Goal: Information Seeking & Learning: Learn about a topic

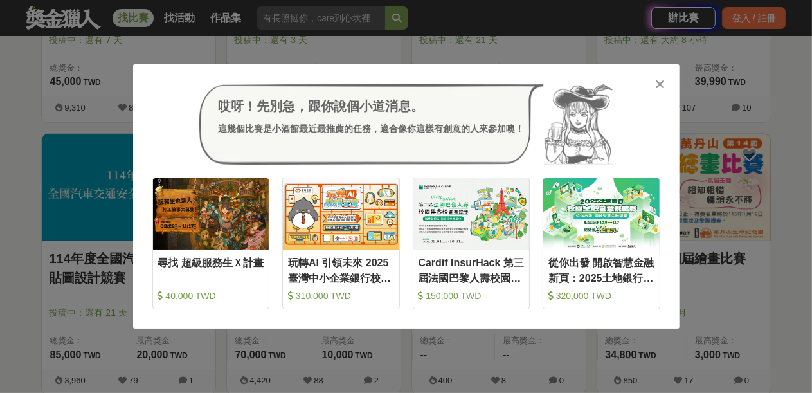
scroll to position [4245, 0]
click at [662, 82] on icon at bounding box center [660, 84] width 10 height 13
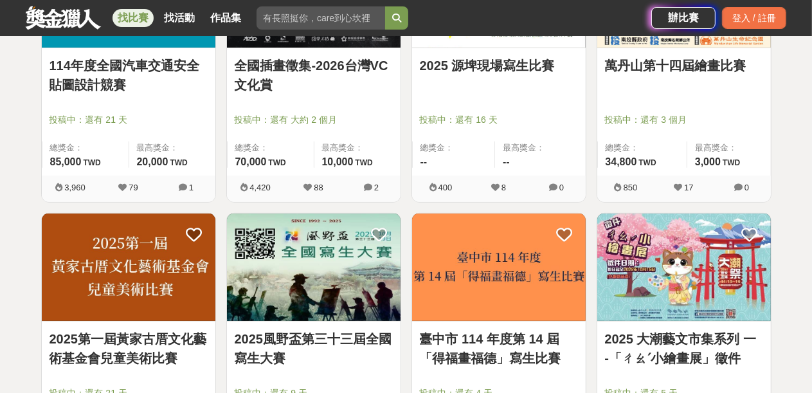
scroll to position [4502, 0]
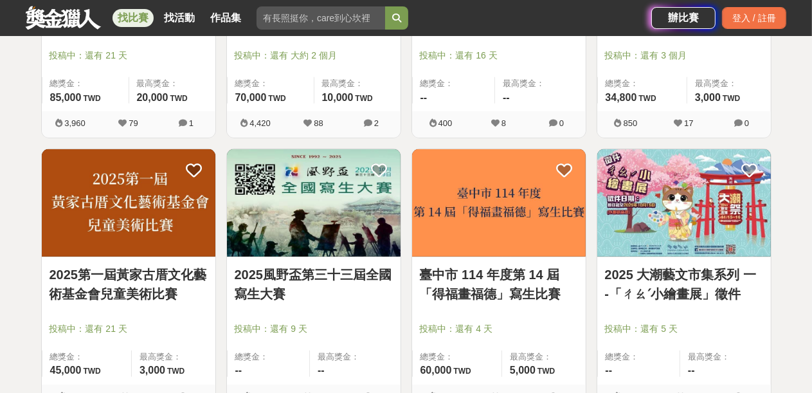
click at [302, 220] on img at bounding box center [314, 202] width 174 height 107
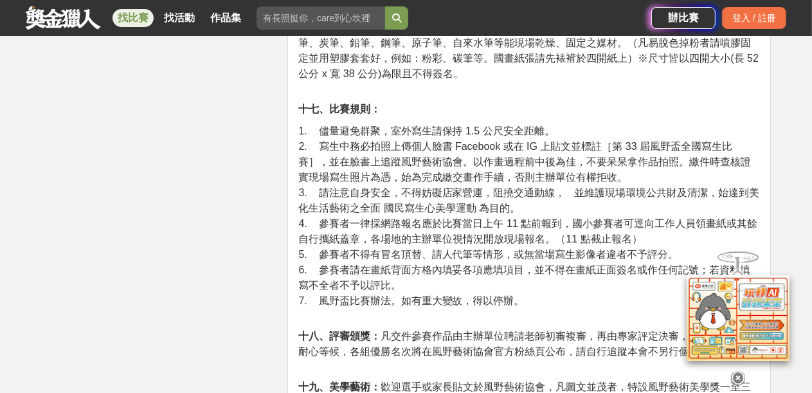
scroll to position [3666, 0]
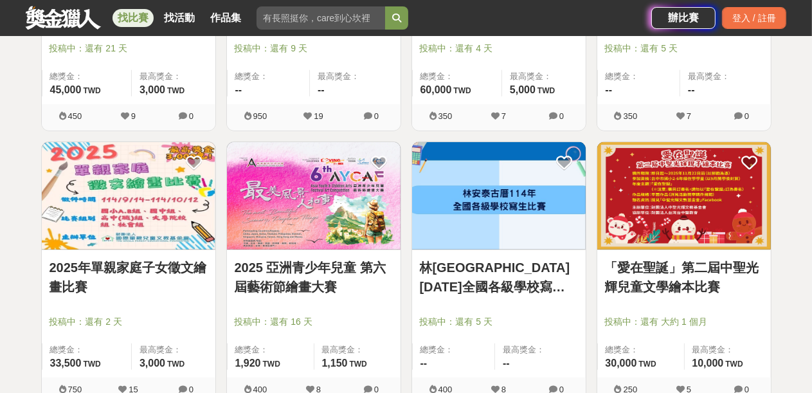
scroll to position [4791, 0]
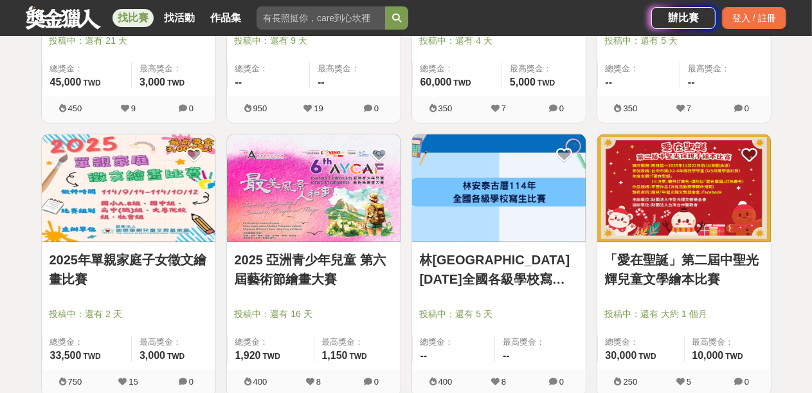
click at [316, 255] on link "2025 亞洲青少年兒童 第六屆藝術節繪畫大賽" at bounding box center [314, 269] width 158 height 39
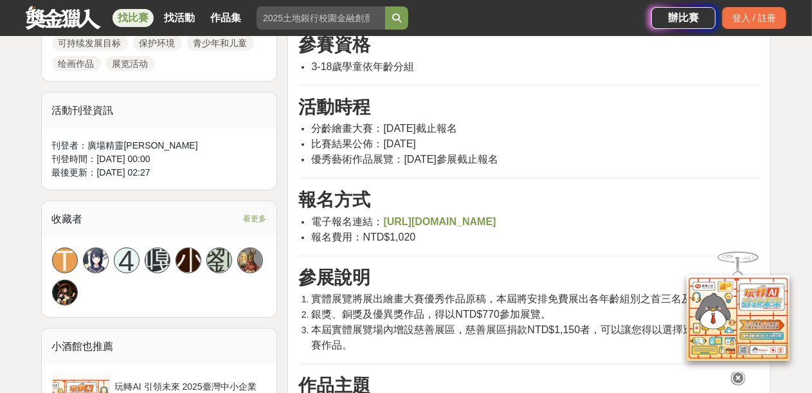
scroll to position [900, 0]
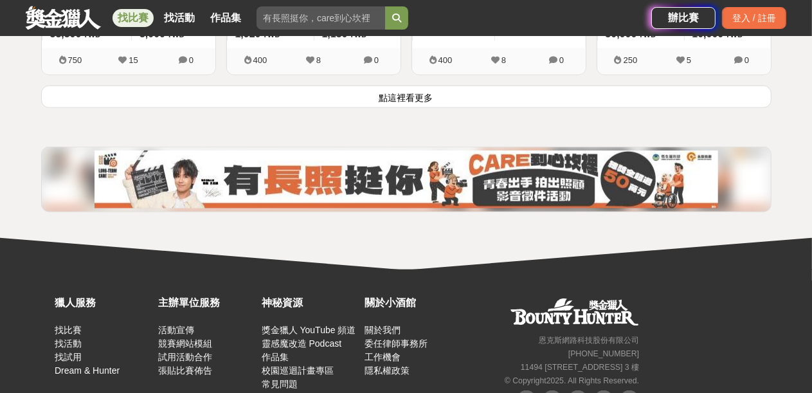
scroll to position [5048, 0]
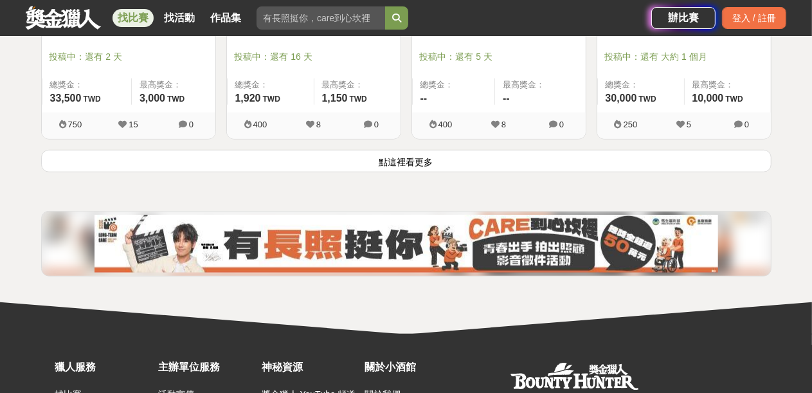
click at [403, 155] on button "點這裡看更多" at bounding box center [406, 161] width 731 height 23
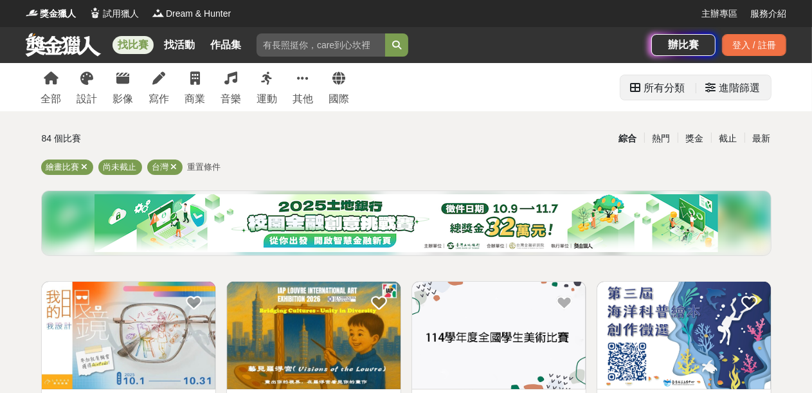
click at [729, 88] on div "進階篩選" at bounding box center [740, 88] width 41 height 26
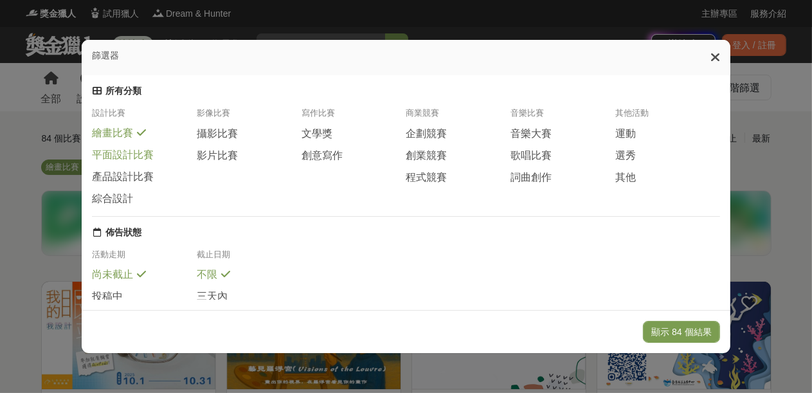
click at [108, 159] on span "平面設計比賽" at bounding box center [123, 156] width 62 height 14
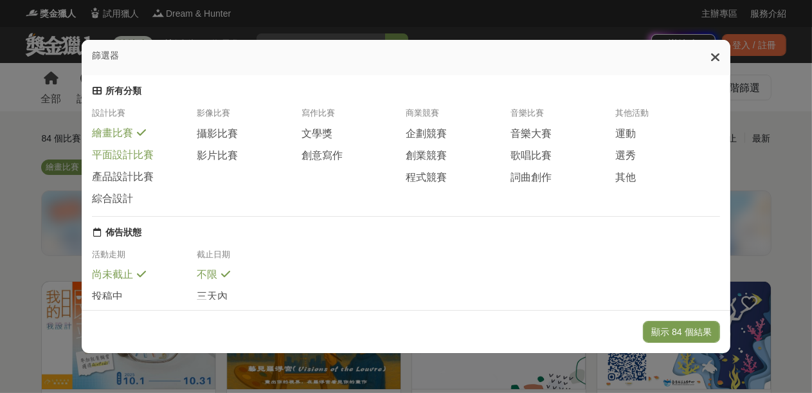
click at [148, 156] on span "平面設計比賽" at bounding box center [123, 156] width 62 height 14
click at [720, 53] on icon at bounding box center [716, 57] width 10 height 13
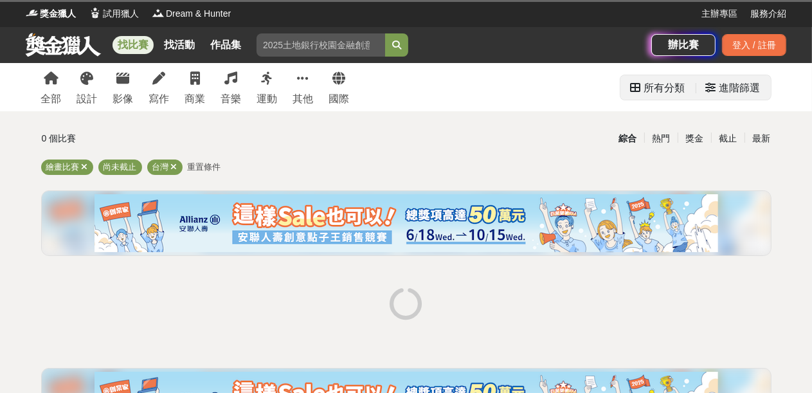
click at [740, 89] on div "進階篩選" at bounding box center [740, 88] width 41 height 26
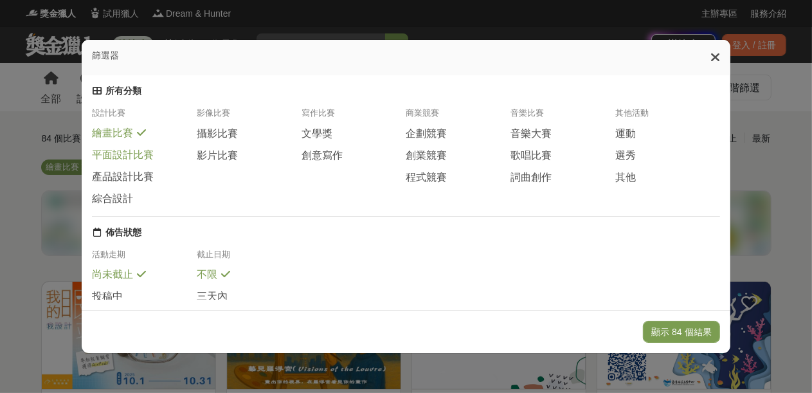
click at [108, 155] on span "平面設計比賽" at bounding box center [123, 156] width 62 height 14
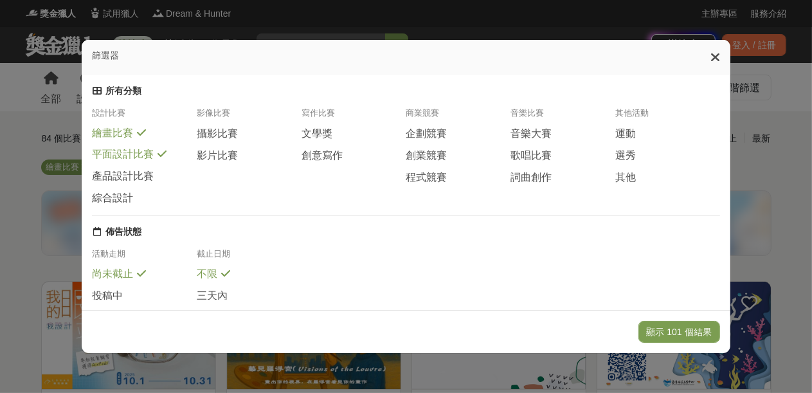
click at [158, 158] on icon at bounding box center [162, 154] width 9 height 10
click at [136, 156] on span "平面設計比賽" at bounding box center [123, 156] width 62 height 14
click at [720, 53] on icon at bounding box center [716, 57] width 10 height 13
click at [723, 53] on div "登入 / 註冊" at bounding box center [754, 45] width 64 height 22
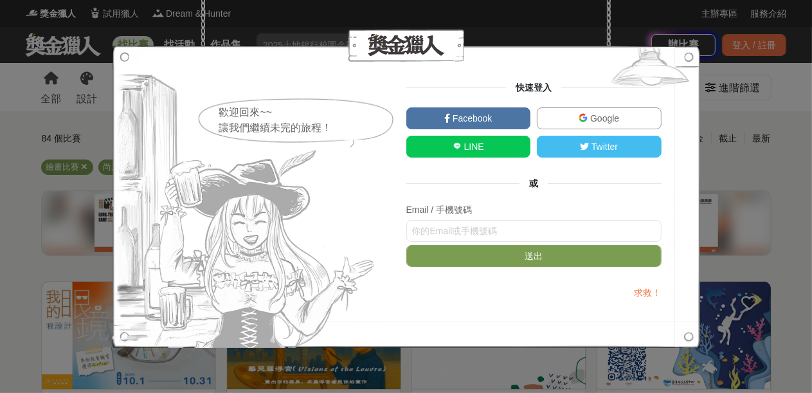
click at [799, 93] on div "歡迎回來~~ 讓我們繼續未完的旅程！ 快速登入 Facebook Google LINE Twitter 或 Email / 手機號碼 送出 求救！" at bounding box center [406, 196] width 812 height 393
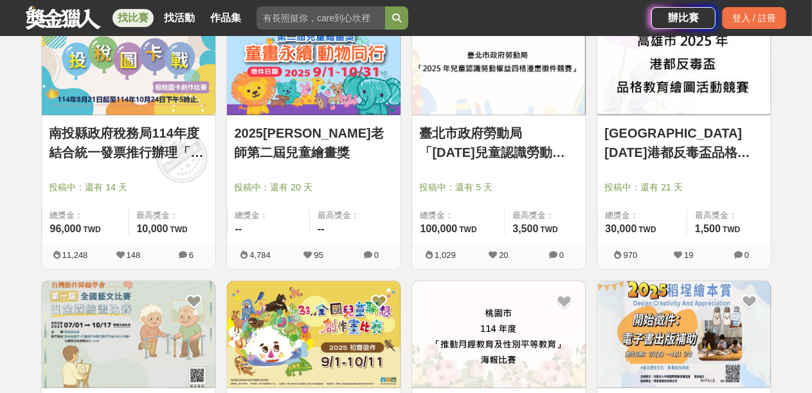
scroll to position [836, 0]
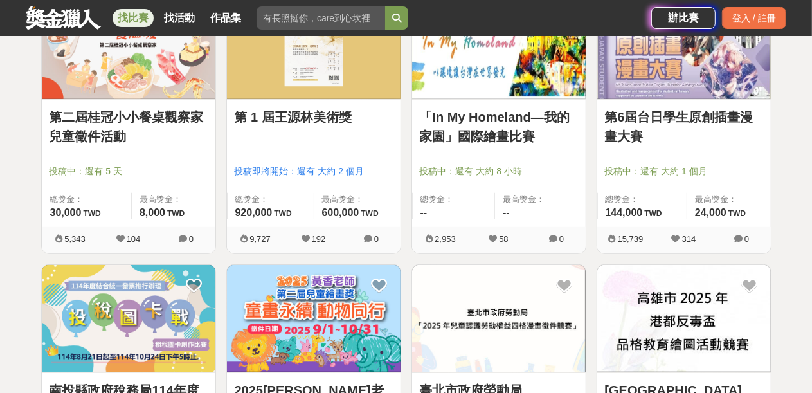
click at [284, 117] on link "第 1 屆王源林美術獎" at bounding box center [314, 116] width 158 height 19
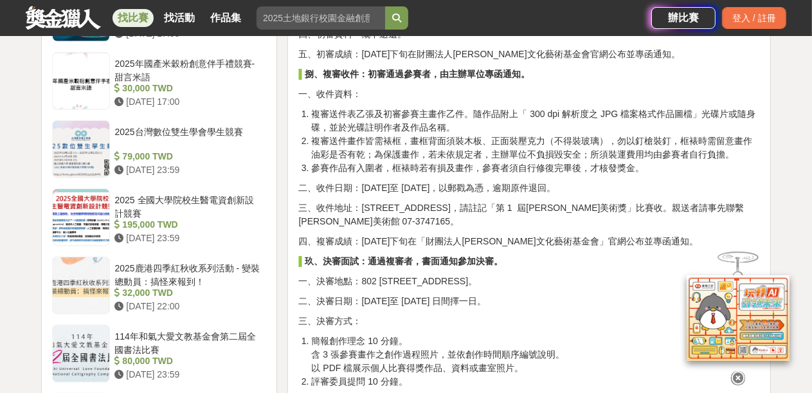
scroll to position [1158, 0]
